Goal: Navigation & Orientation: Find specific page/section

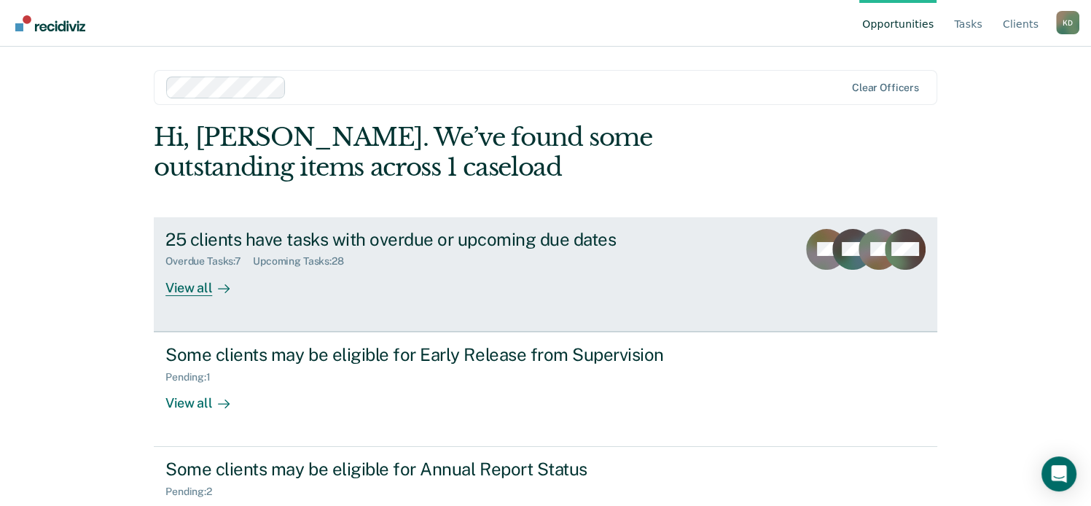
click at [195, 289] on div "View all" at bounding box center [206, 281] width 82 height 28
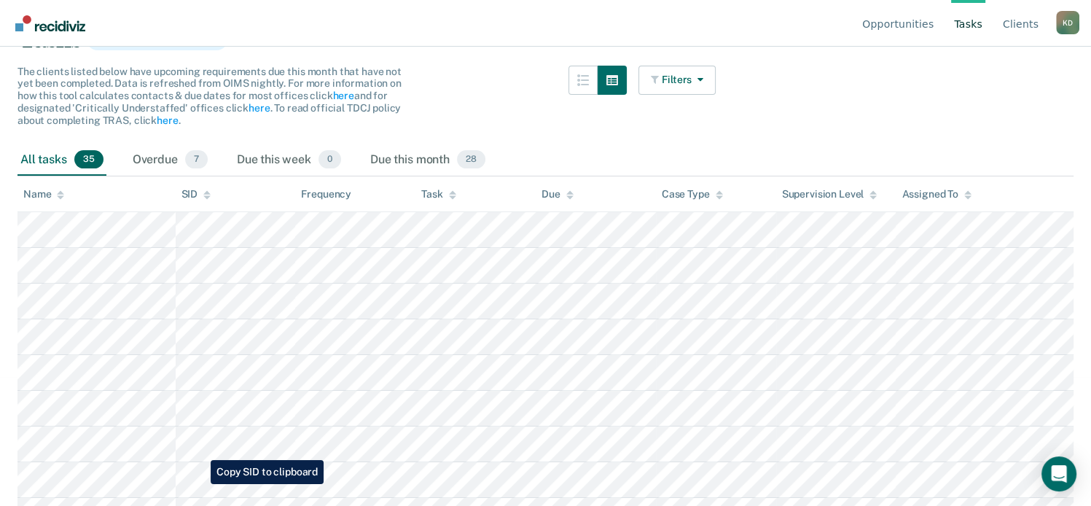
scroll to position [123, 0]
